Goal: Information Seeking & Learning: Learn about a topic

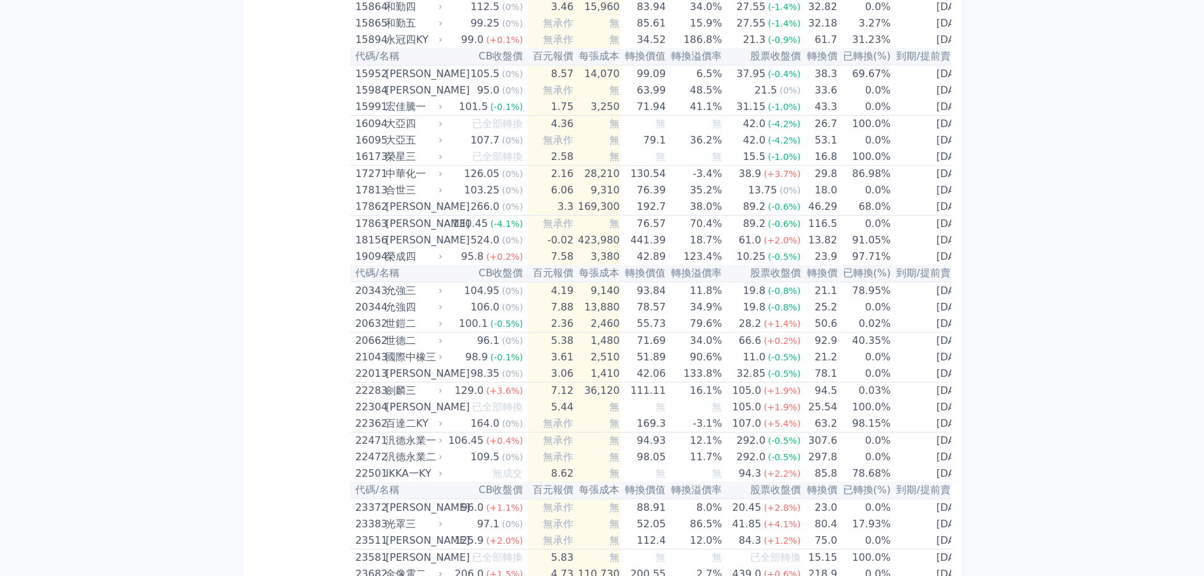
scroll to position [1568, 0]
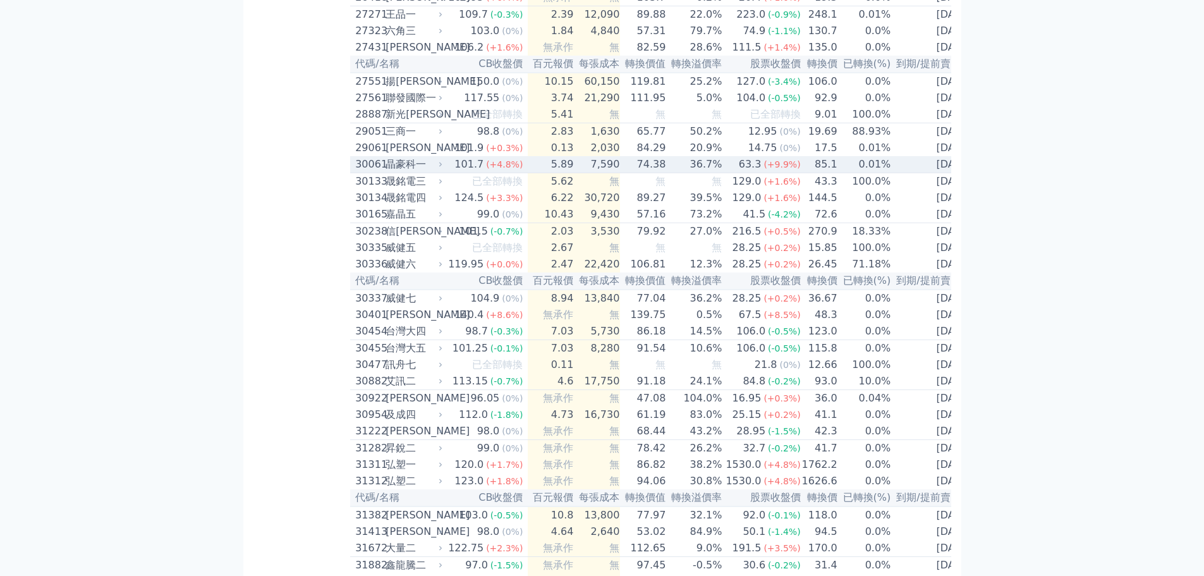
click at [704, 173] on td "36.7%" at bounding box center [694, 164] width 56 height 17
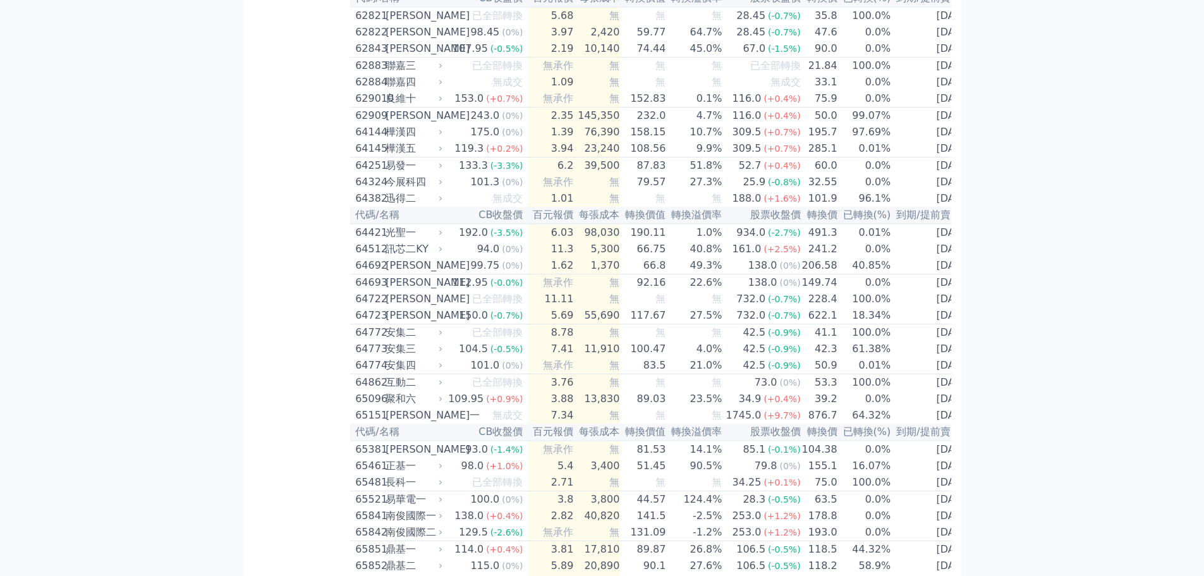
scroll to position [151, 0]
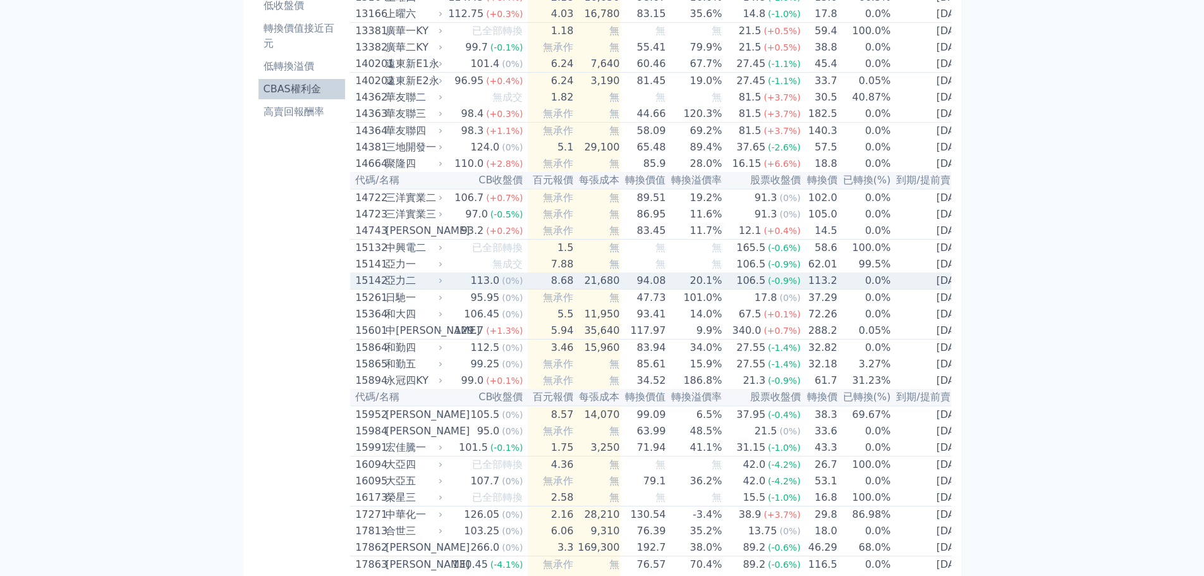
click at [579, 289] on td "21,680" at bounding box center [597, 280] width 46 height 17
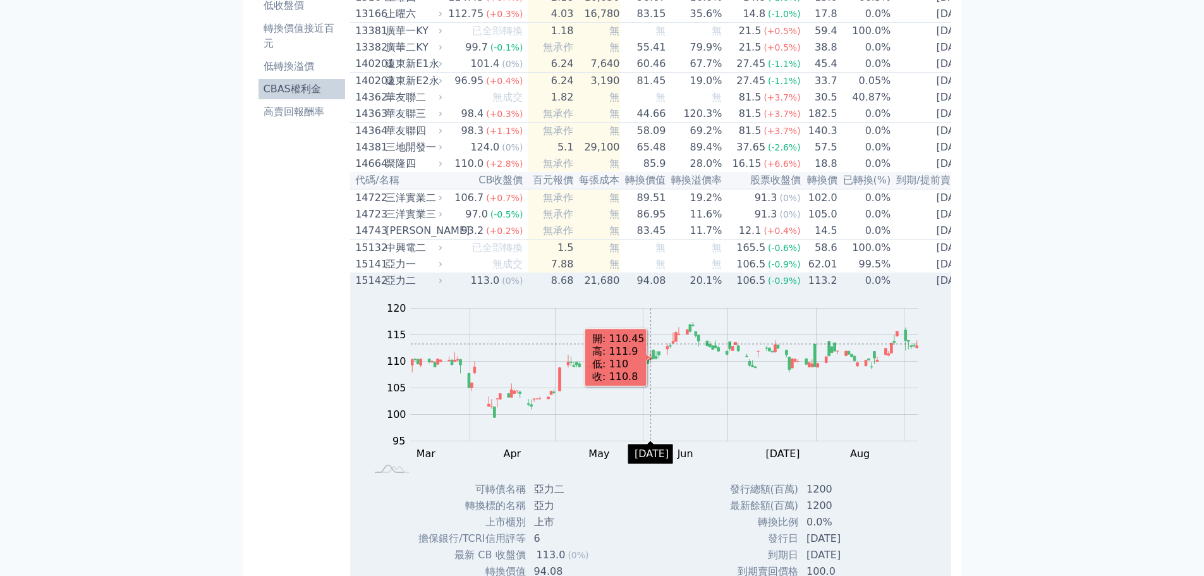
click at [654, 368] on rect "Chart" at bounding box center [664, 374] width 507 height 133
click at [734, 288] on div "106.5" at bounding box center [751, 280] width 34 height 15
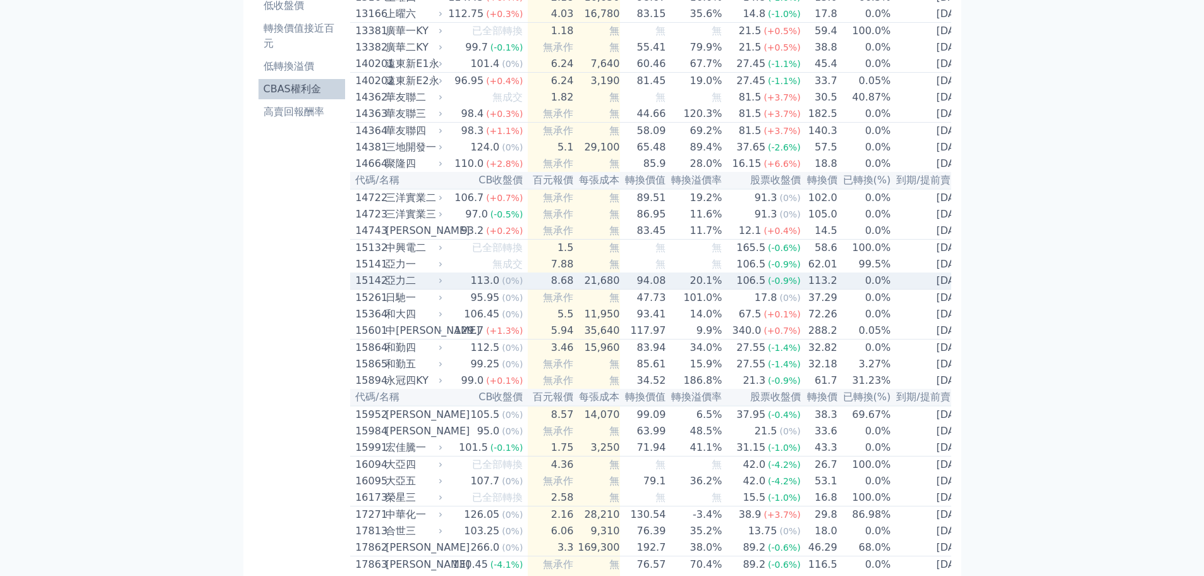
click at [403, 288] on div "亞力二" at bounding box center [412, 280] width 54 height 15
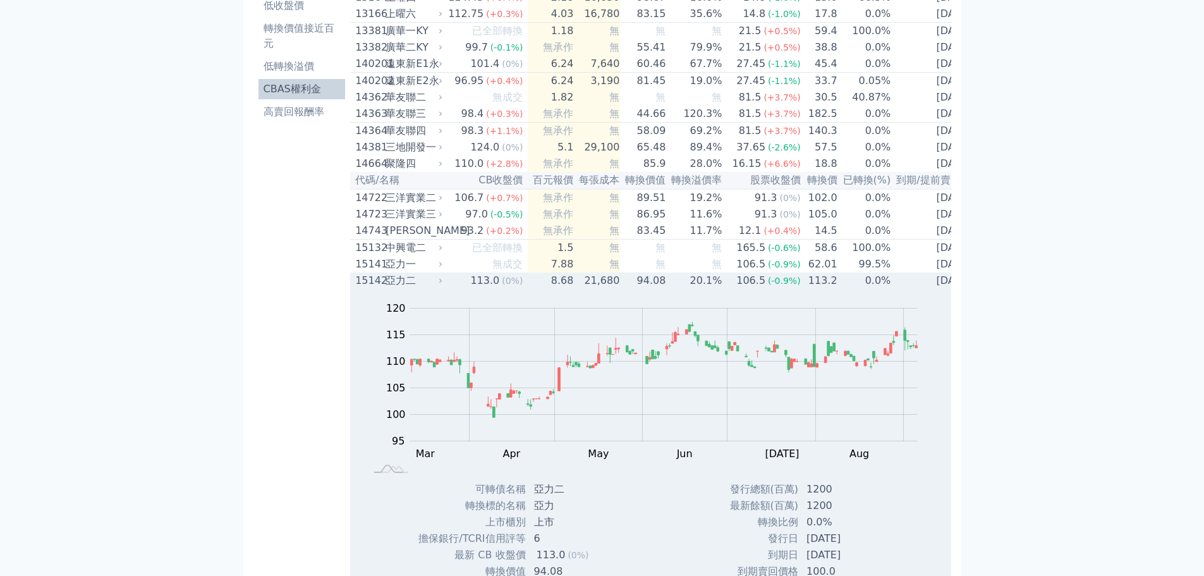
click at [923, 372] on rect at bounding box center [648, 387] width 557 height 177
click at [922, 372] on rect at bounding box center [648, 387] width 557 height 177
click at [918, 348] on icon "Series" at bounding box center [916, 347] width 3 height 2
click at [910, 363] on g "Zoom Out" at bounding box center [664, 374] width 508 height 133
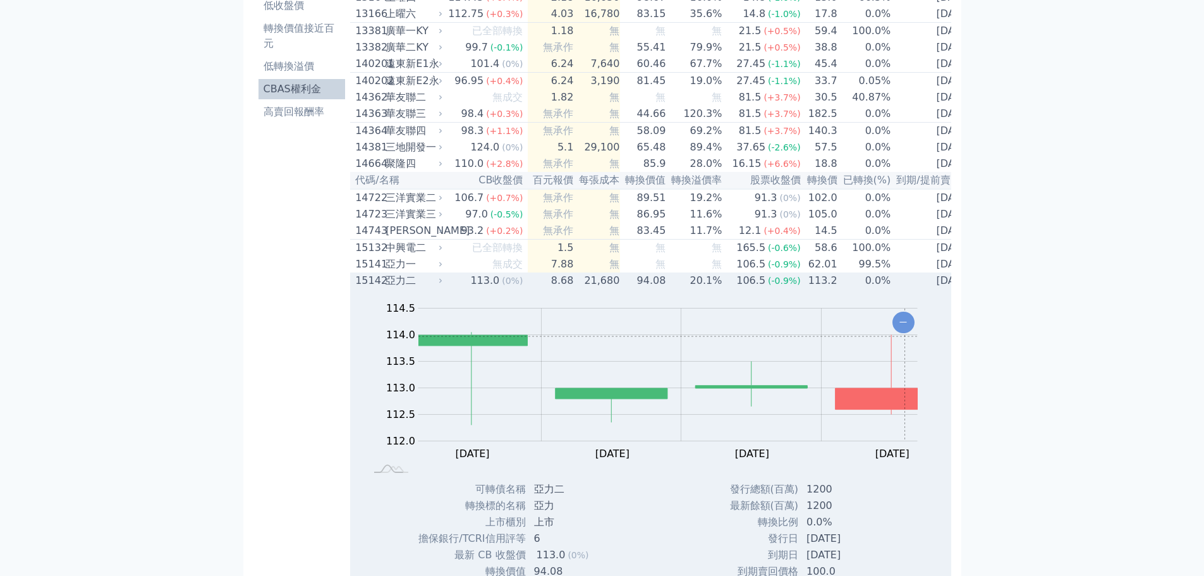
click at [908, 361] on rect "Chart" at bounding box center [667, 374] width 499 height 133
click at [913, 371] on rect "Chart" at bounding box center [667, 374] width 499 height 133
click at [913, 372] on rect "Chart" at bounding box center [667, 374] width 499 height 133
click at [907, 333] on icon "Chart" at bounding box center [903, 322] width 22 height 21
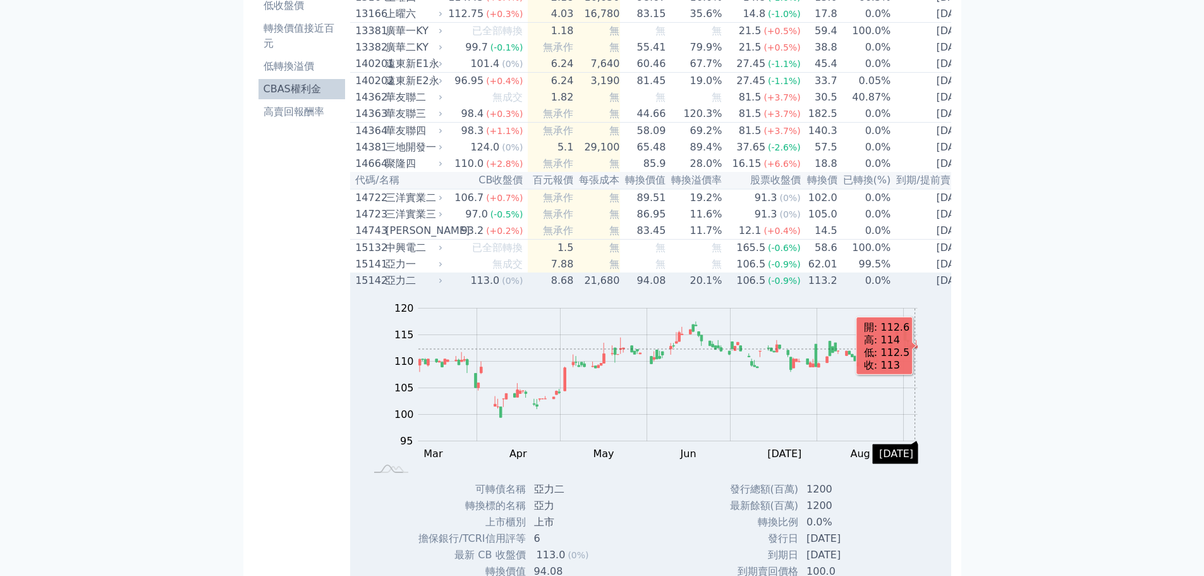
click at [918, 374] on rect "Chart" at bounding box center [667, 374] width 499 height 133
